Goal: Use online tool/utility: Use online tool/utility

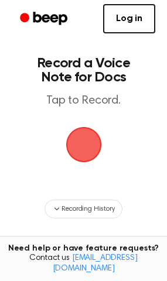
click at [73, 144] on span "button" at bounding box center [83, 144] width 45 height 45
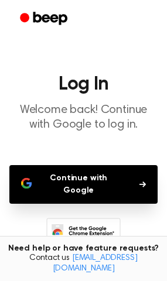
click at [96, 180] on button "Continue with Google" at bounding box center [83, 184] width 148 height 39
click at [33, 149] on main "Log In Welcome back! Continue with Google to log in. Continue with Google Don't…" at bounding box center [83, 184] width 167 height 369
click at [99, 183] on button "Continue with Google" at bounding box center [83, 184] width 148 height 39
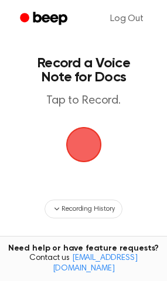
click at [80, 147] on span "button" at bounding box center [83, 144] width 58 height 58
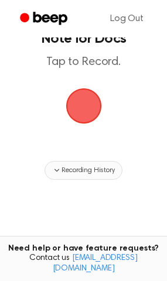
scroll to position [58, 0]
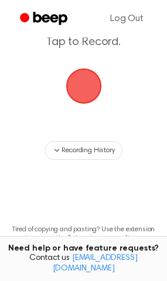
click at [91, 93] on span "button" at bounding box center [84, 86] width 66 height 66
click at [91, 93] on span "button" at bounding box center [83, 86] width 38 height 38
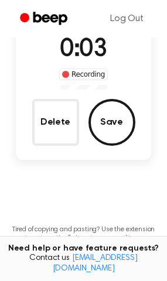
scroll to position [102, 0]
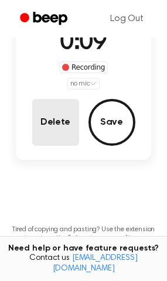
click at [64, 127] on button "Delete" at bounding box center [55, 122] width 47 height 47
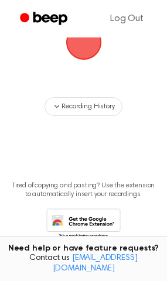
scroll to position [58, 0]
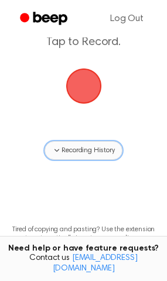
click at [77, 153] on span "Recording History" at bounding box center [87, 150] width 53 height 11
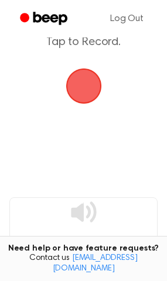
click at [82, 81] on span "button" at bounding box center [83, 86] width 50 height 50
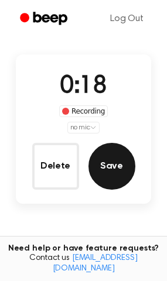
click at [101, 177] on button "Save" at bounding box center [111, 166] width 47 height 47
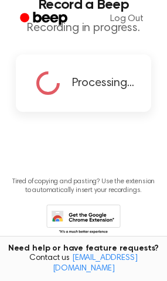
scroll to position [0, 0]
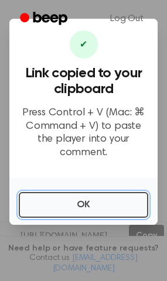
drag, startPoint x: 95, startPoint y: 201, endPoint x: 76, endPoint y: 248, distance: 50.4
click at [76, 248] on div "​ ✔ Link copied to your clipboard Press Control + V (Mac: ⌘ Command + V) to pas…" at bounding box center [83, 140] width 167 height 281
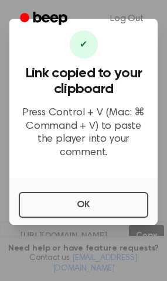
click at [145, 235] on div at bounding box center [83, 140] width 167 height 281
click at [149, 234] on div at bounding box center [83, 140] width 167 height 281
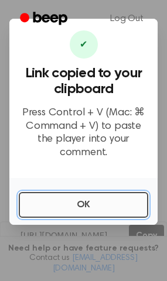
click at [94, 197] on button "OK" at bounding box center [83, 205] width 129 height 26
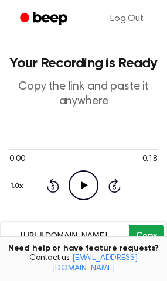
click at [154, 239] on button "Copy" at bounding box center [146, 236] width 35 height 22
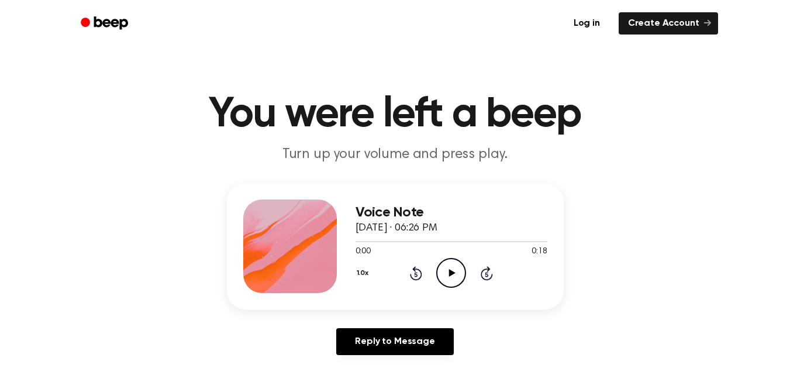
click at [453, 273] on icon at bounding box center [452, 273] width 6 height 8
click at [451, 273] on icon "Pause Audio" at bounding box center [451, 273] width 30 height 30
click at [587, 24] on link "Log in" at bounding box center [587, 23] width 50 height 27
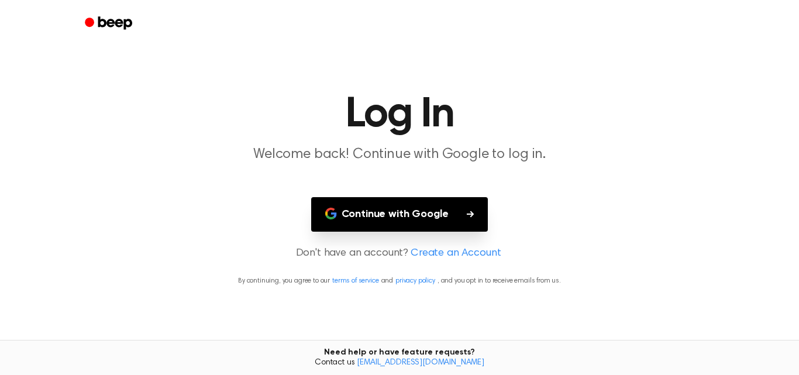
click at [416, 211] on button "Continue with Google" at bounding box center [399, 214] width 177 height 35
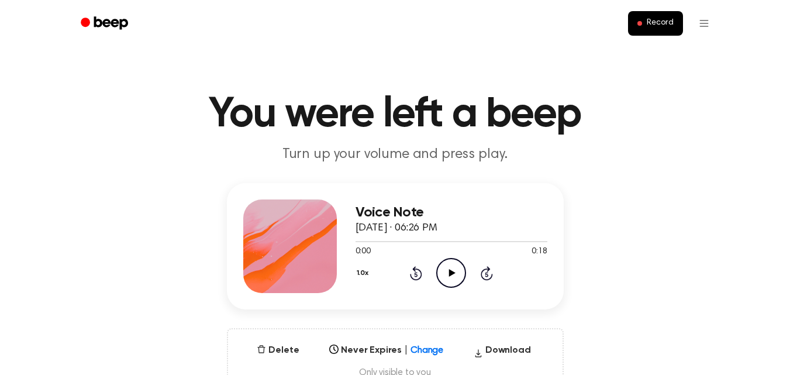
click at [449, 272] on icon "Play Audio" at bounding box center [451, 273] width 30 height 30
click at [452, 272] on icon at bounding box center [451, 273] width 5 height 8
click at [452, 272] on icon at bounding box center [452, 273] width 6 height 8
click at [452, 272] on icon at bounding box center [451, 273] width 5 height 8
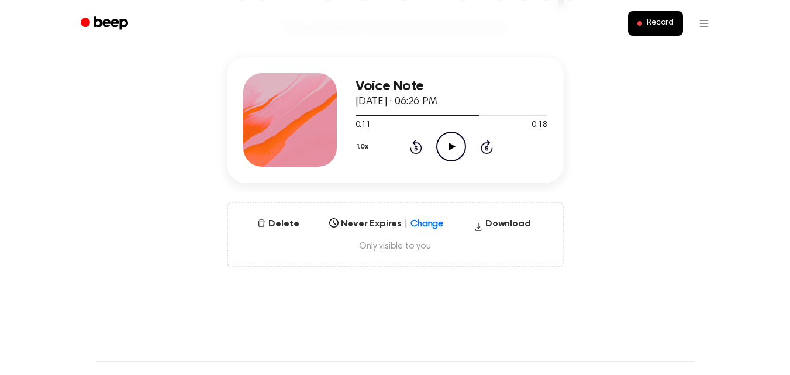
scroll to position [175, 0]
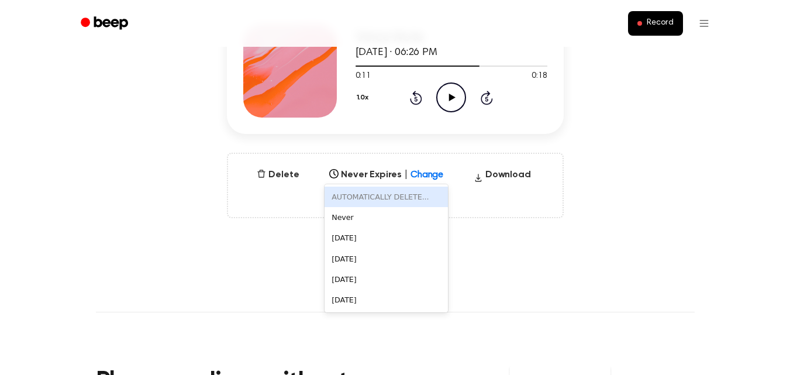
click at [412, 177] on div "Select..." at bounding box center [375, 170] width 101 height 13
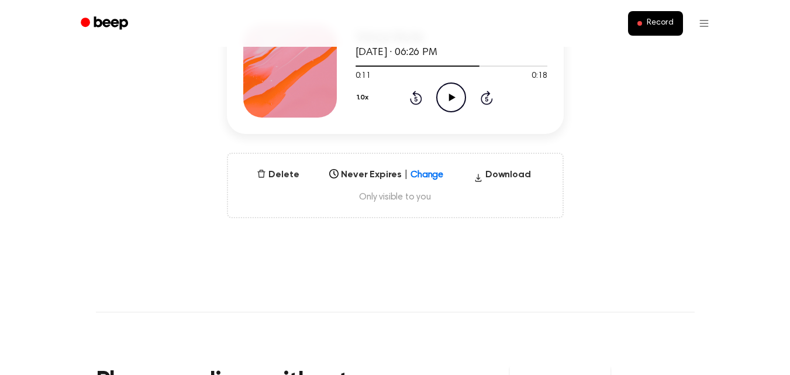
click at [412, 177] on div "Select..." at bounding box center [375, 170] width 101 height 13
click at [482, 182] on icon "button" at bounding box center [478, 178] width 9 height 18
click at [276, 170] on button "Delete" at bounding box center [277, 175] width 51 height 14
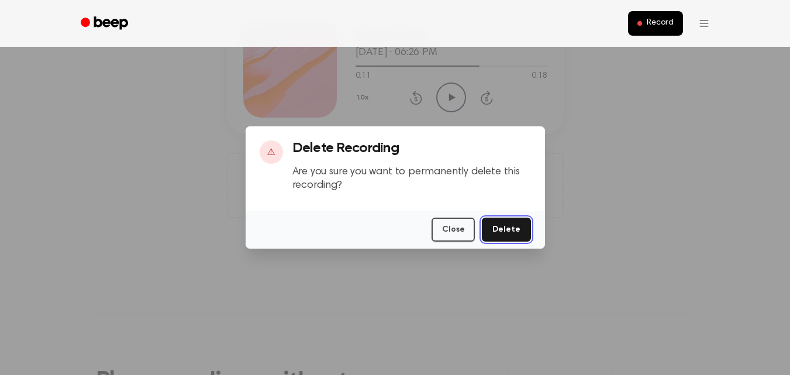
click at [501, 232] on button "Delete" at bounding box center [506, 230] width 49 height 24
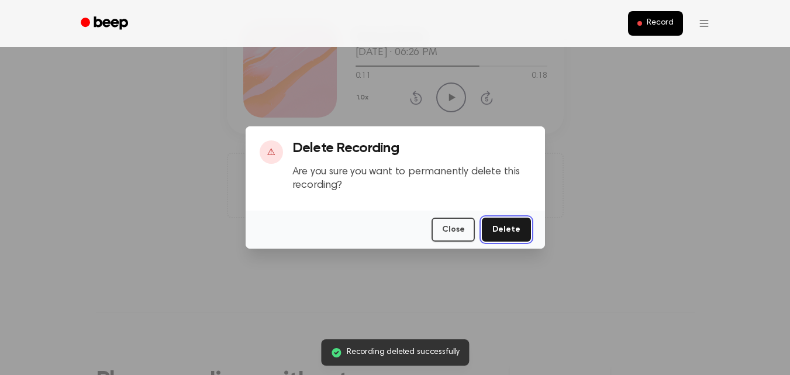
click at [508, 236] on button "Delete" at bounding box center [506, 230] width 49 height 24
